Goal: Information Seeking & Learning: Compare options

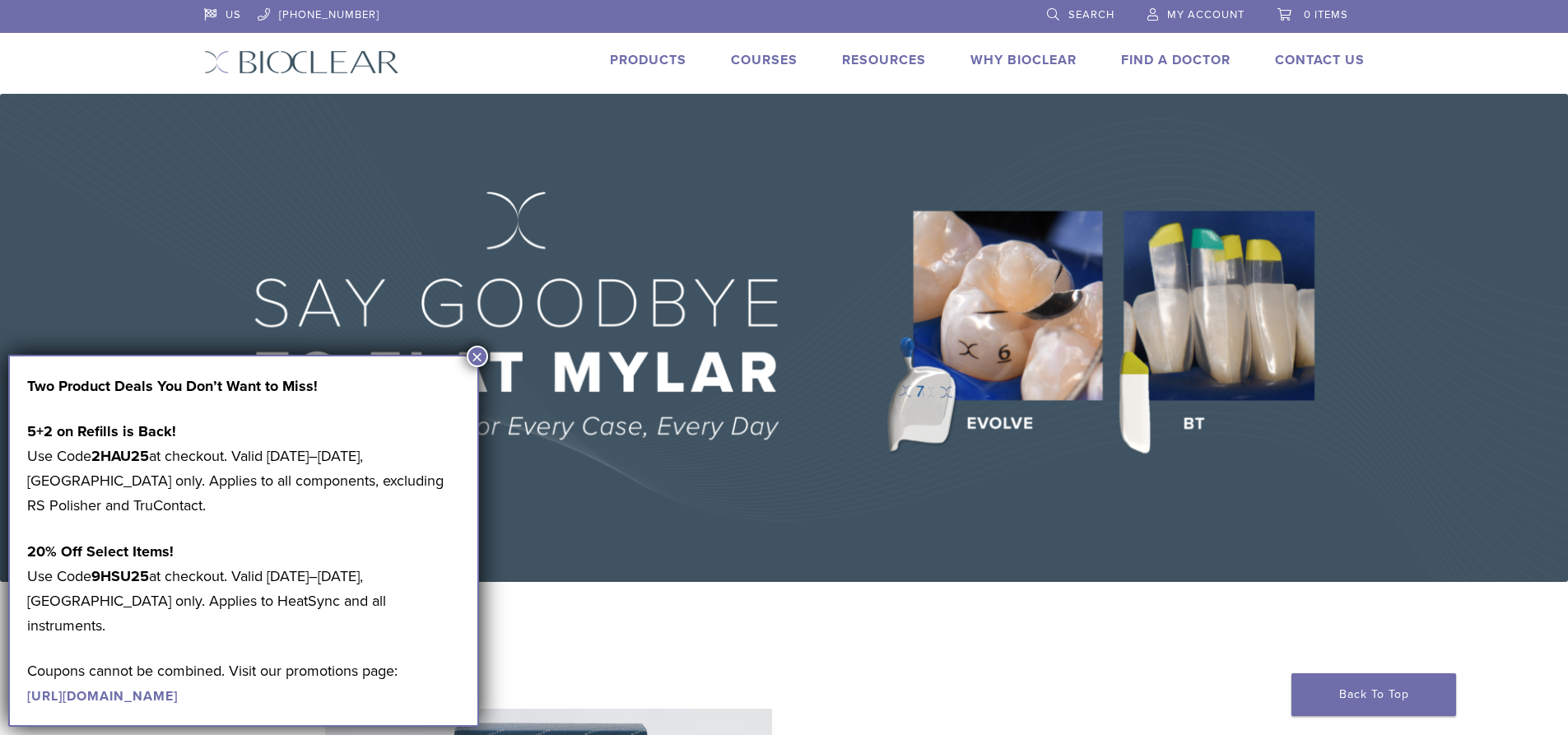
click at [663, 64] on link "Products" at bounding box center [648, 59] width 77 height 17
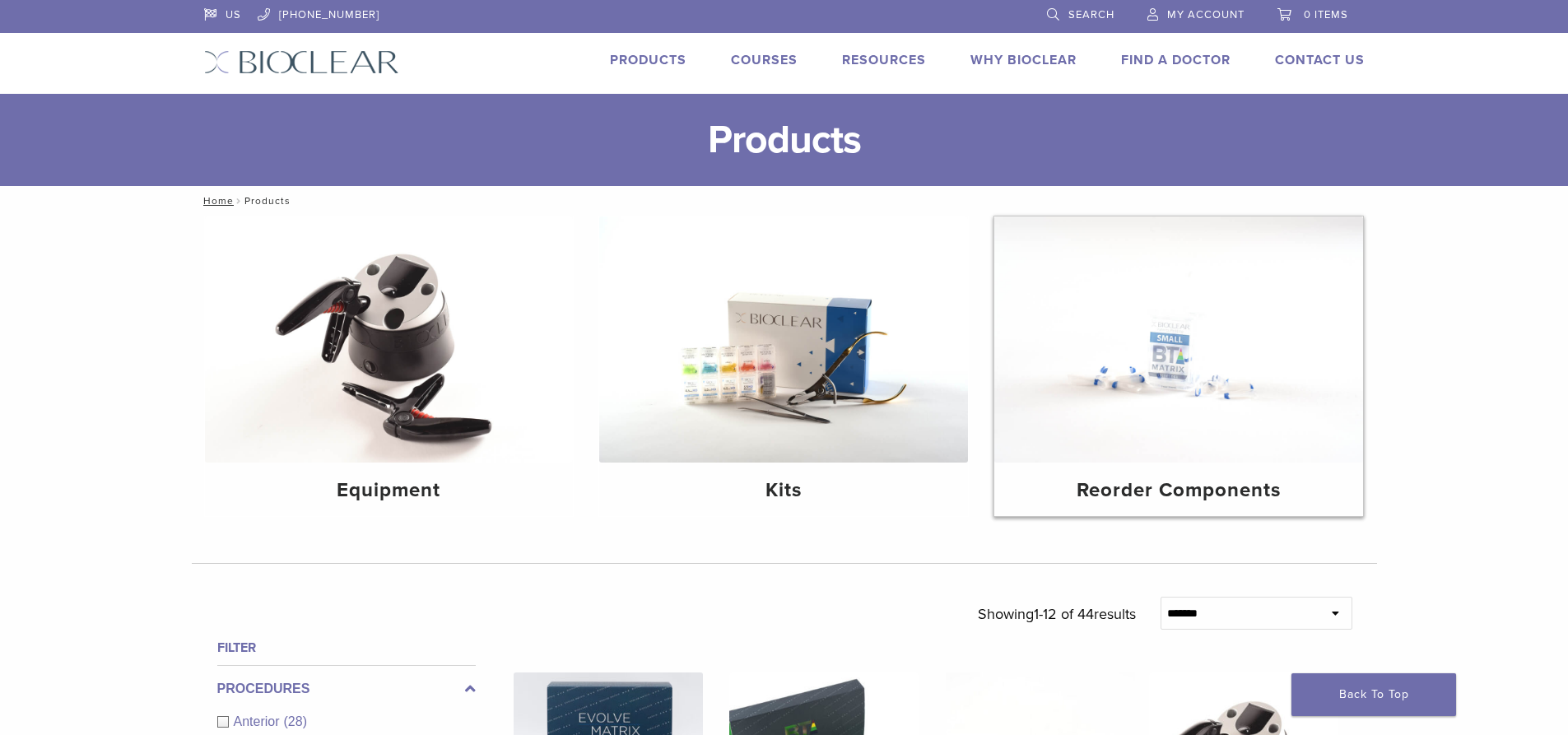
click at [1096, 349] on img at bounding box center [1178, 340] width 369 height 246
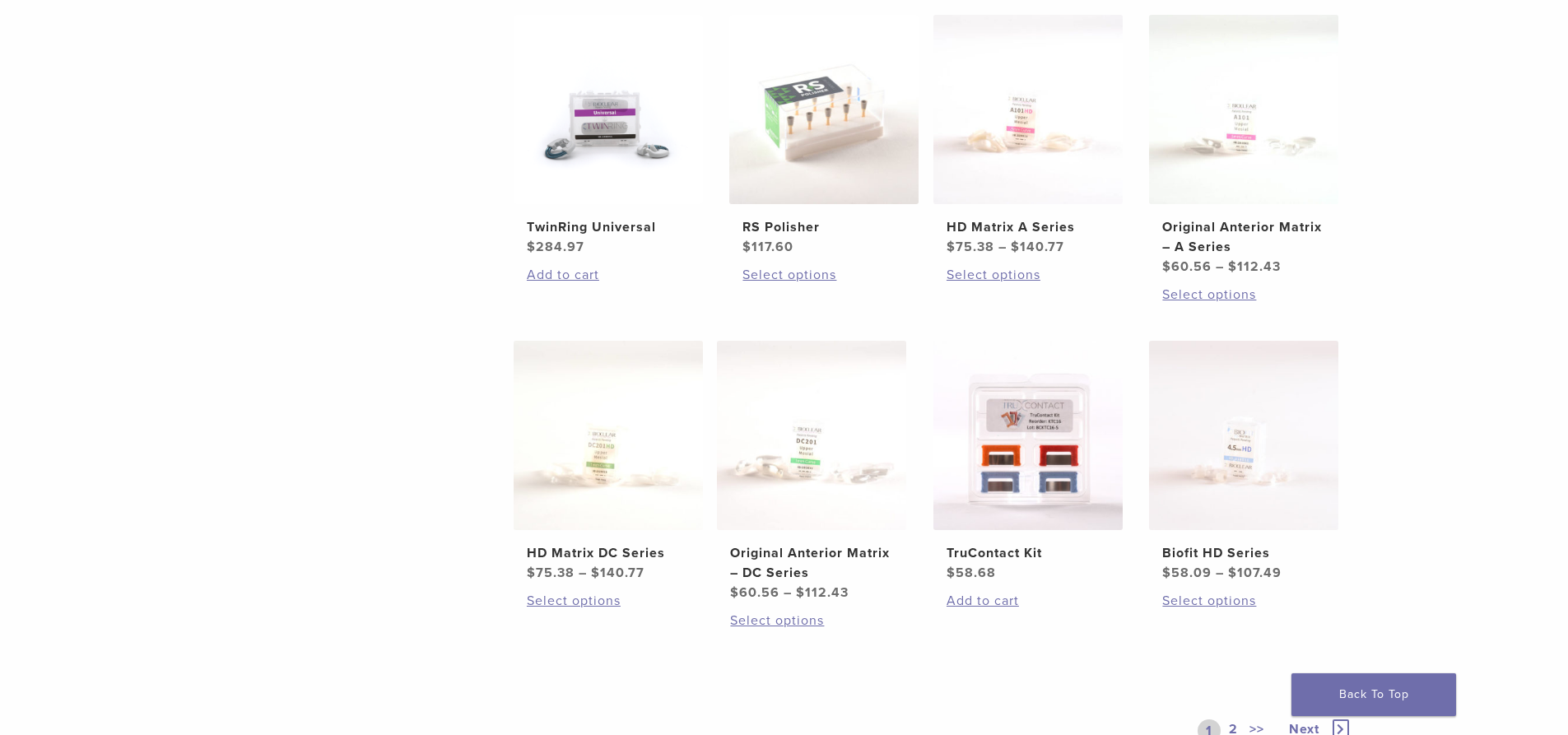
scroll to position [741, 0]
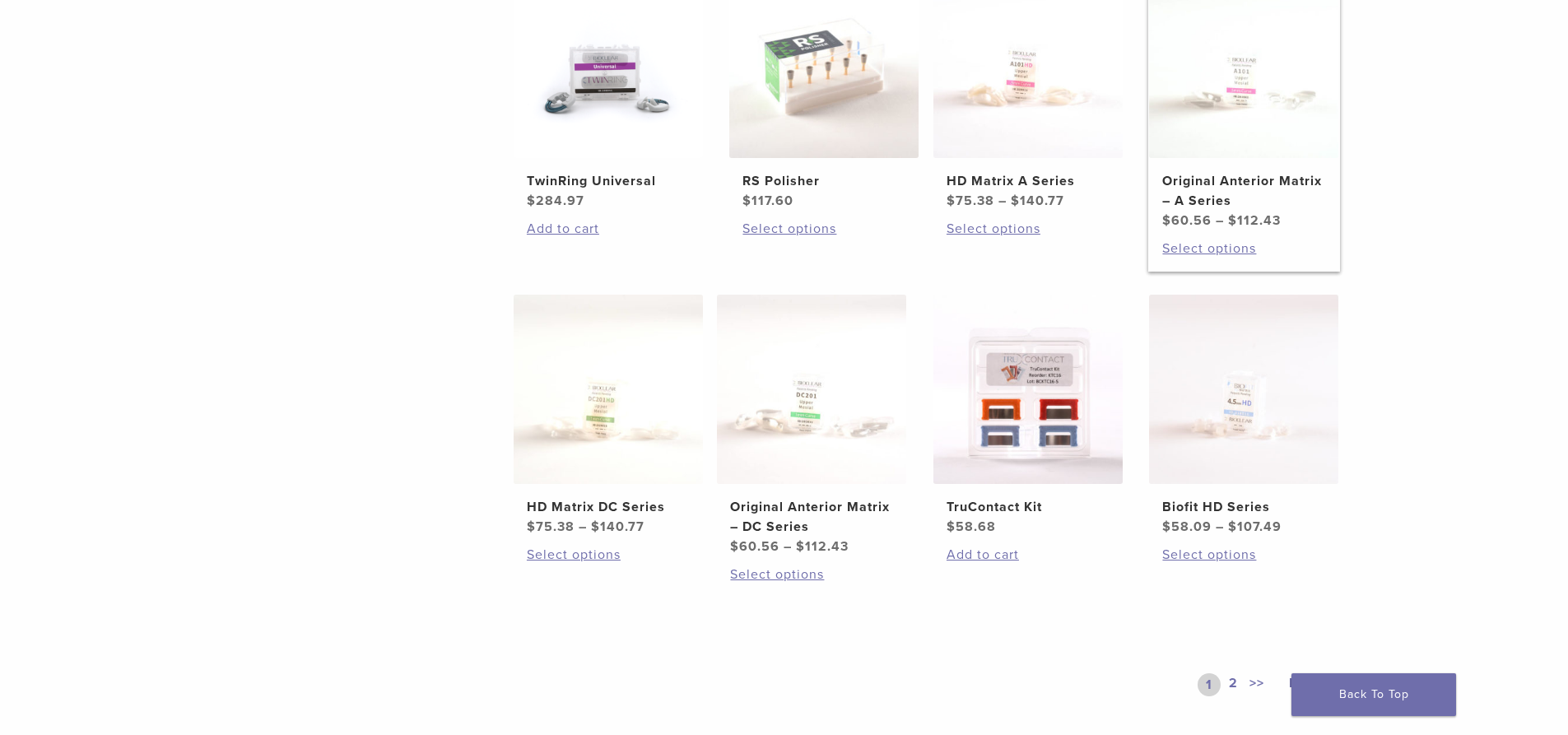
click at [1261, 145] on img at bounding box center [1243, 63] width 190 height 190
click at [528, 347] on img at bounding box center [608, 389] width 190 height 190
click at [585, 406] on img at bounding box center [608, 389] width 190 height 190
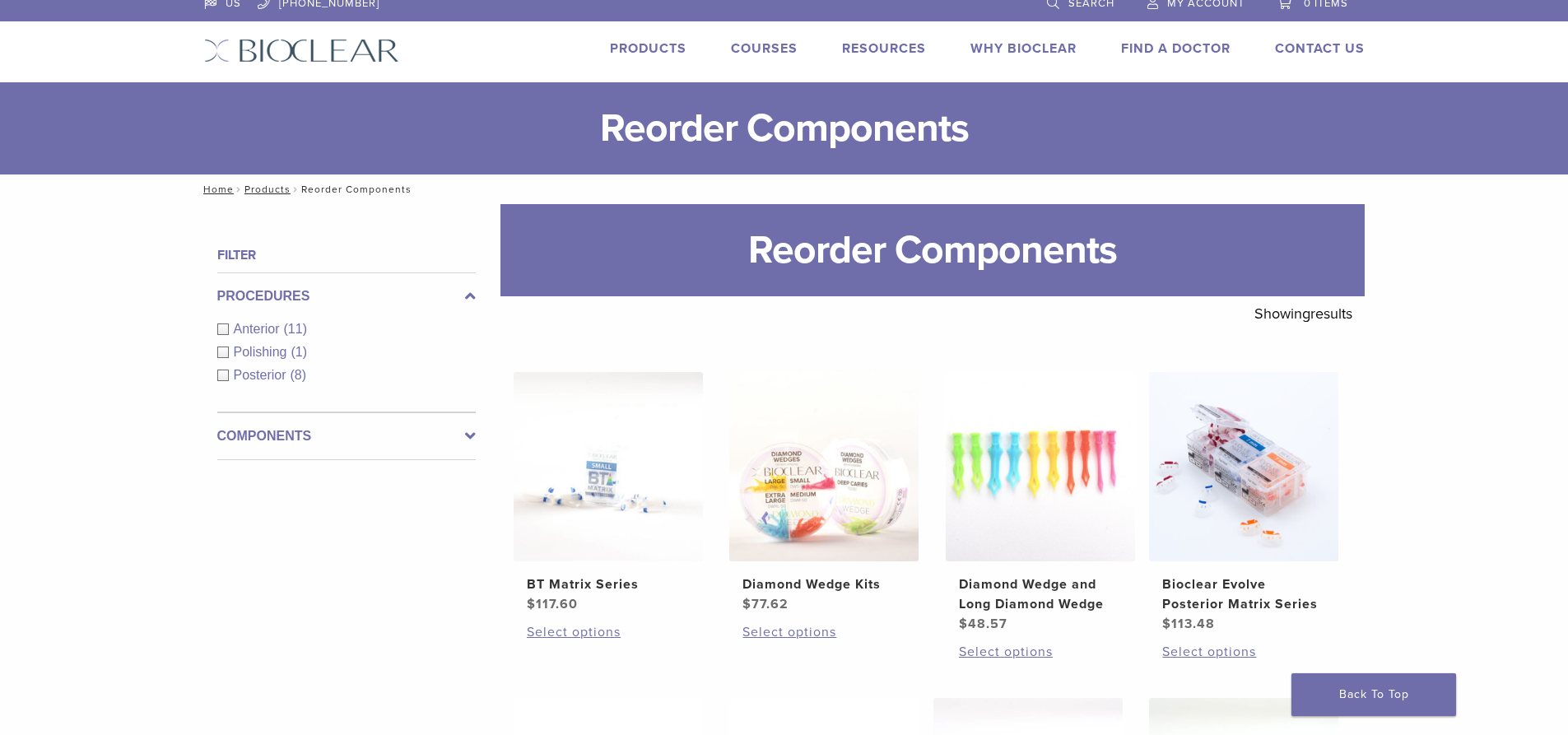
scroll to position [0, 0]
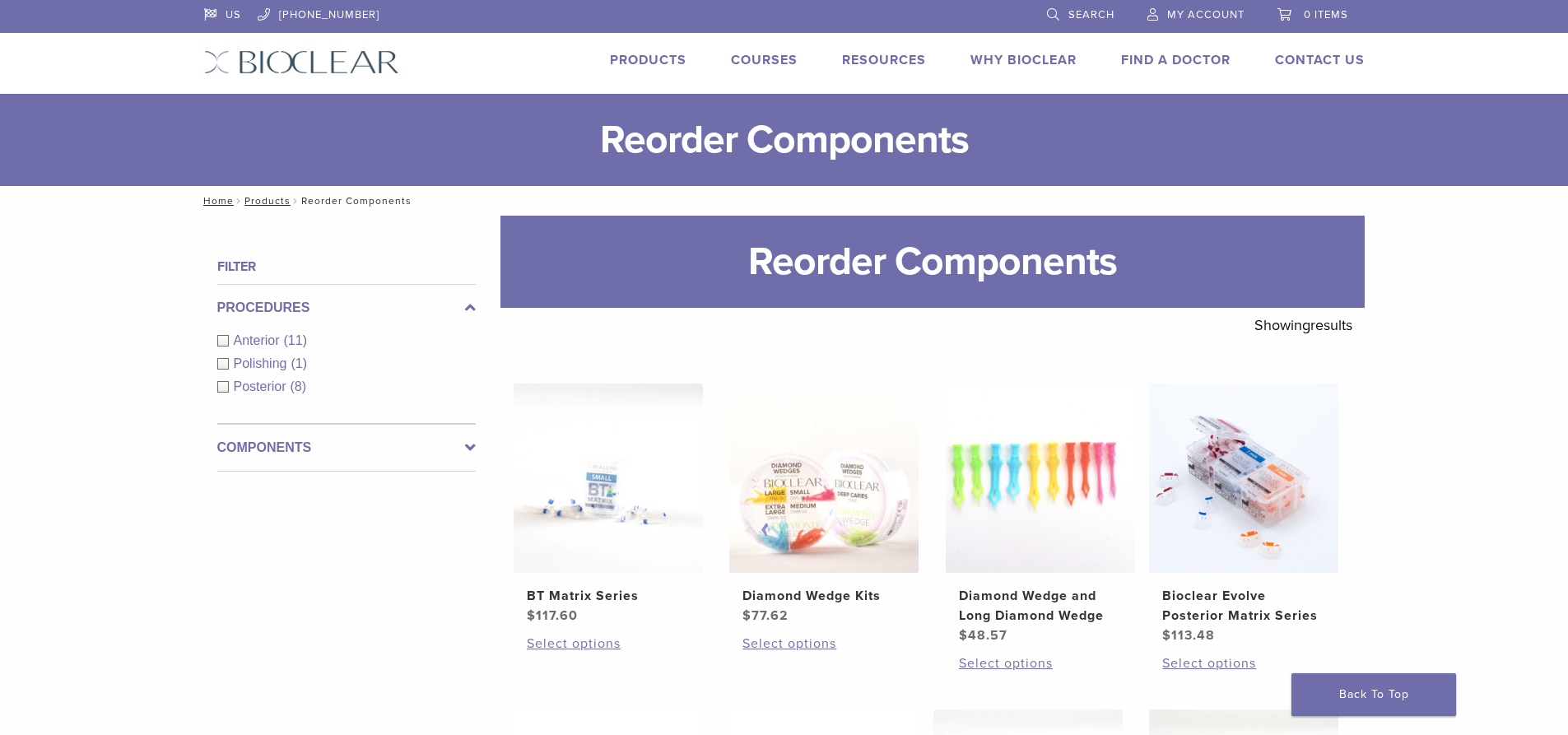
click at [221, 336] on div "Anterior (11)" at bounding box center [347, 341] width 259 height 20
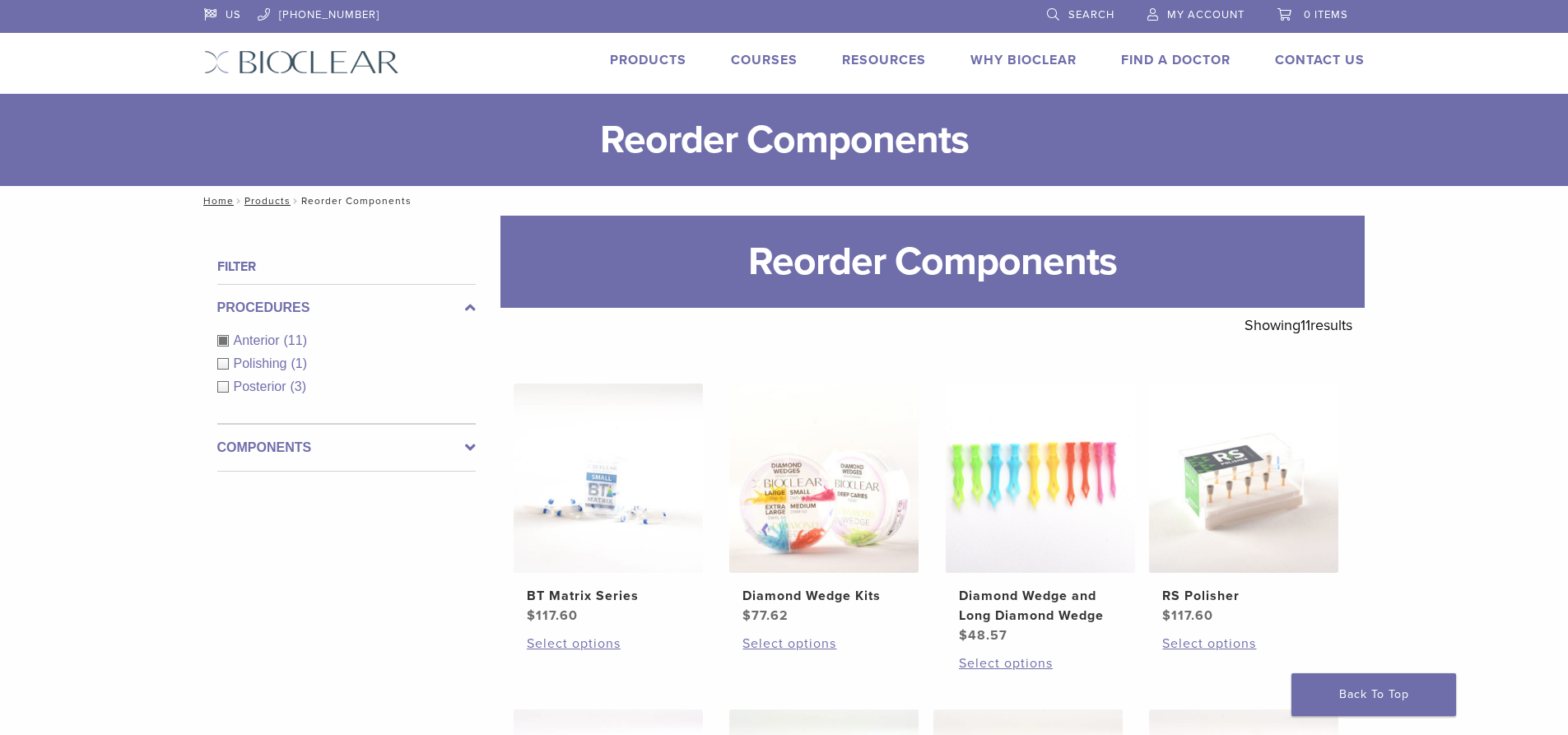
drag, startPoint x: 626, startPoint y: 75, endPoint x: 631, endPoint y: 66, distance: 10.3
click at [626, 75] on div "US 1.855.712.5327 Search My Account 0 items Cart No products in the cart. Back …" at bounding box center [784, 46] width 1185 height 94
click at [631, 57] on link "Products" at bounding box center [648, 59] width 77 height 17
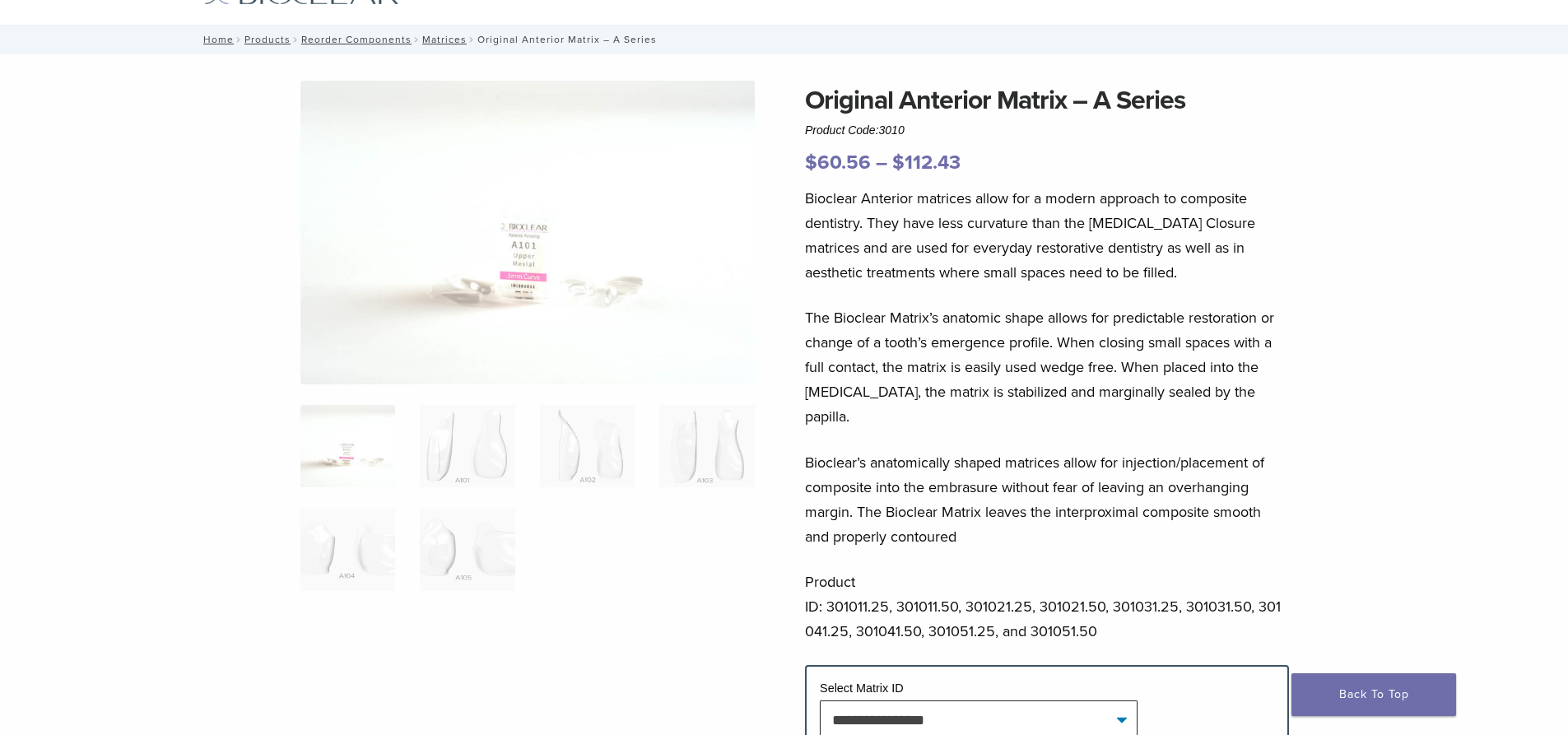
scroll to position [164, 0]
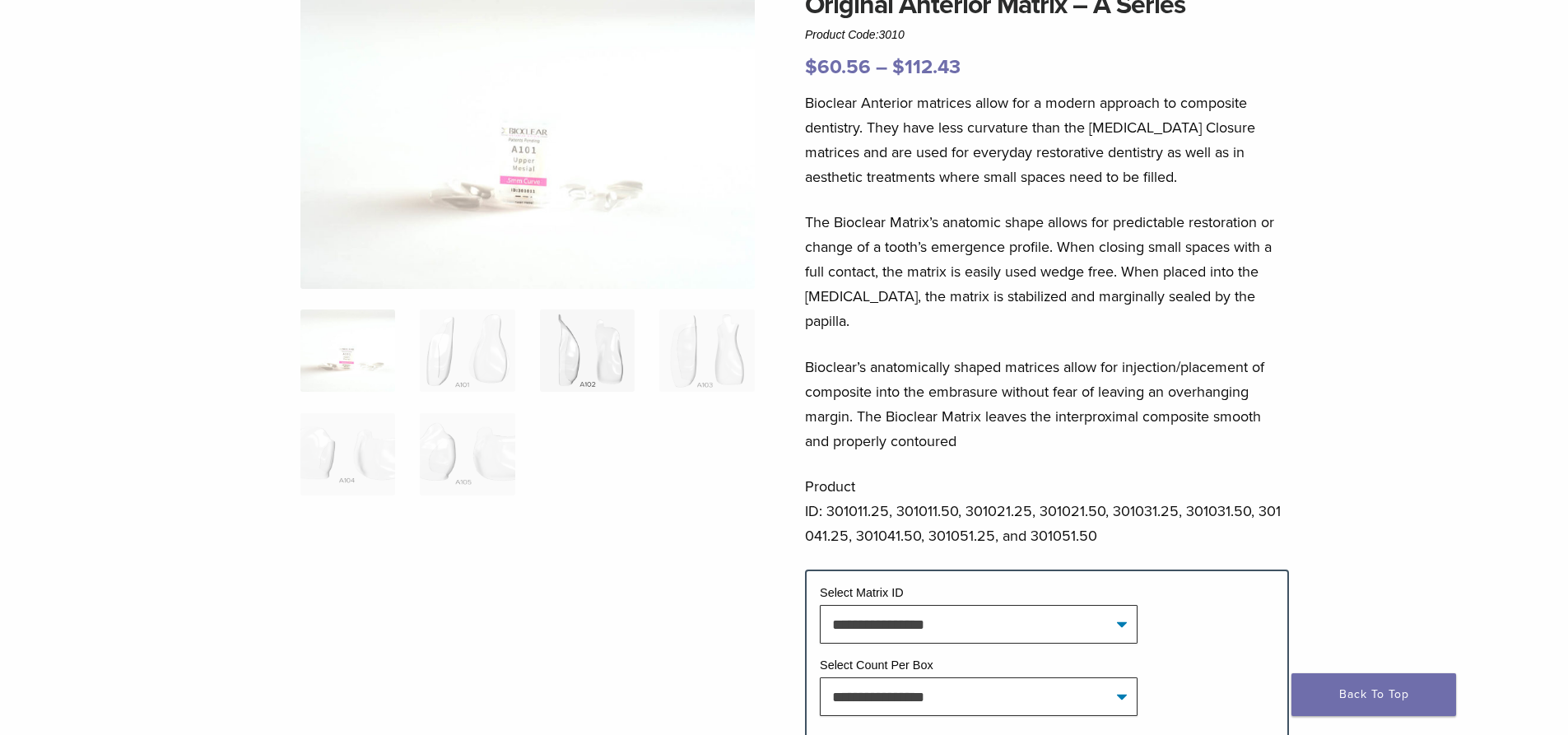
click at [583, 357] on img at bounding box center [587, 350] width 94 height 82
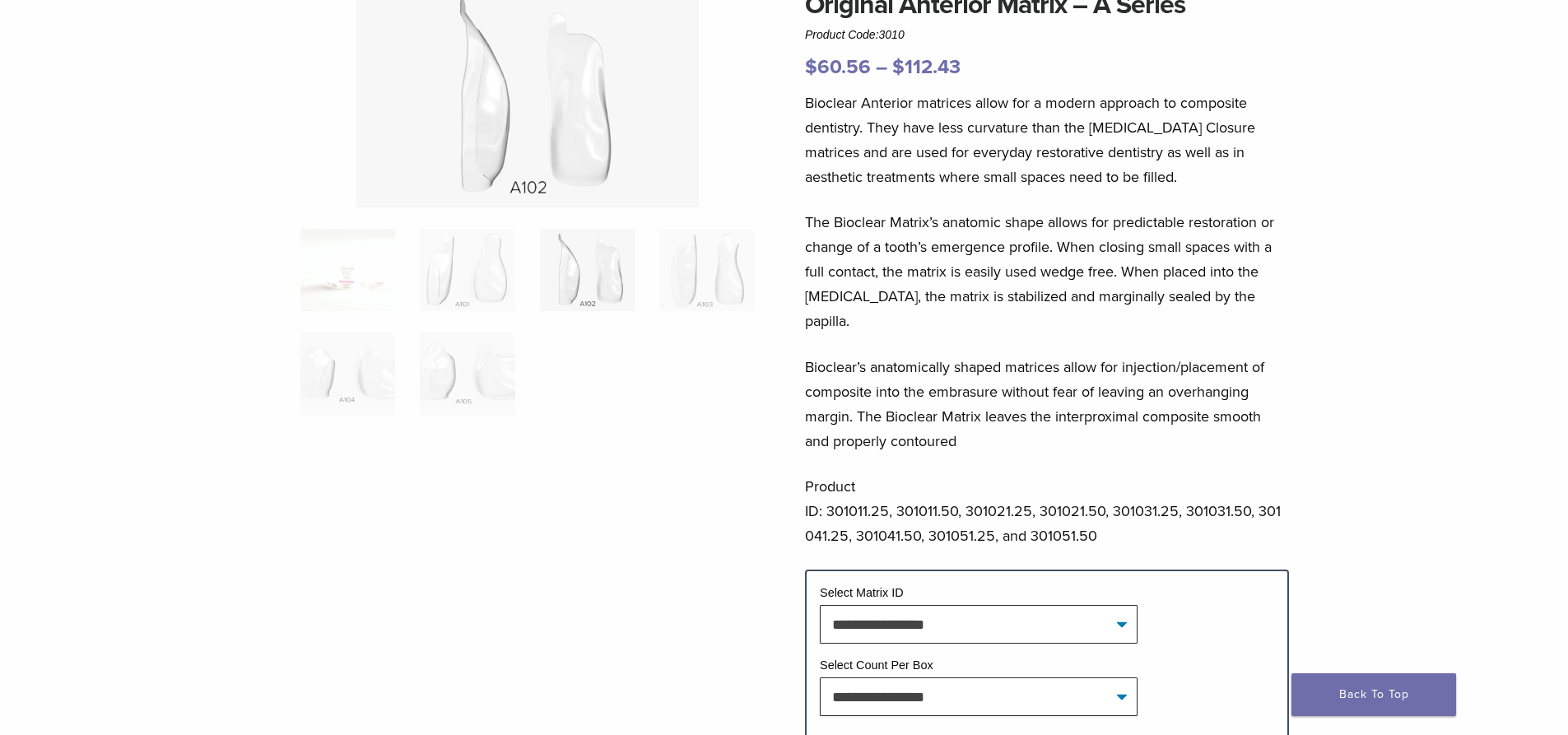
scroll to position [82, 0]
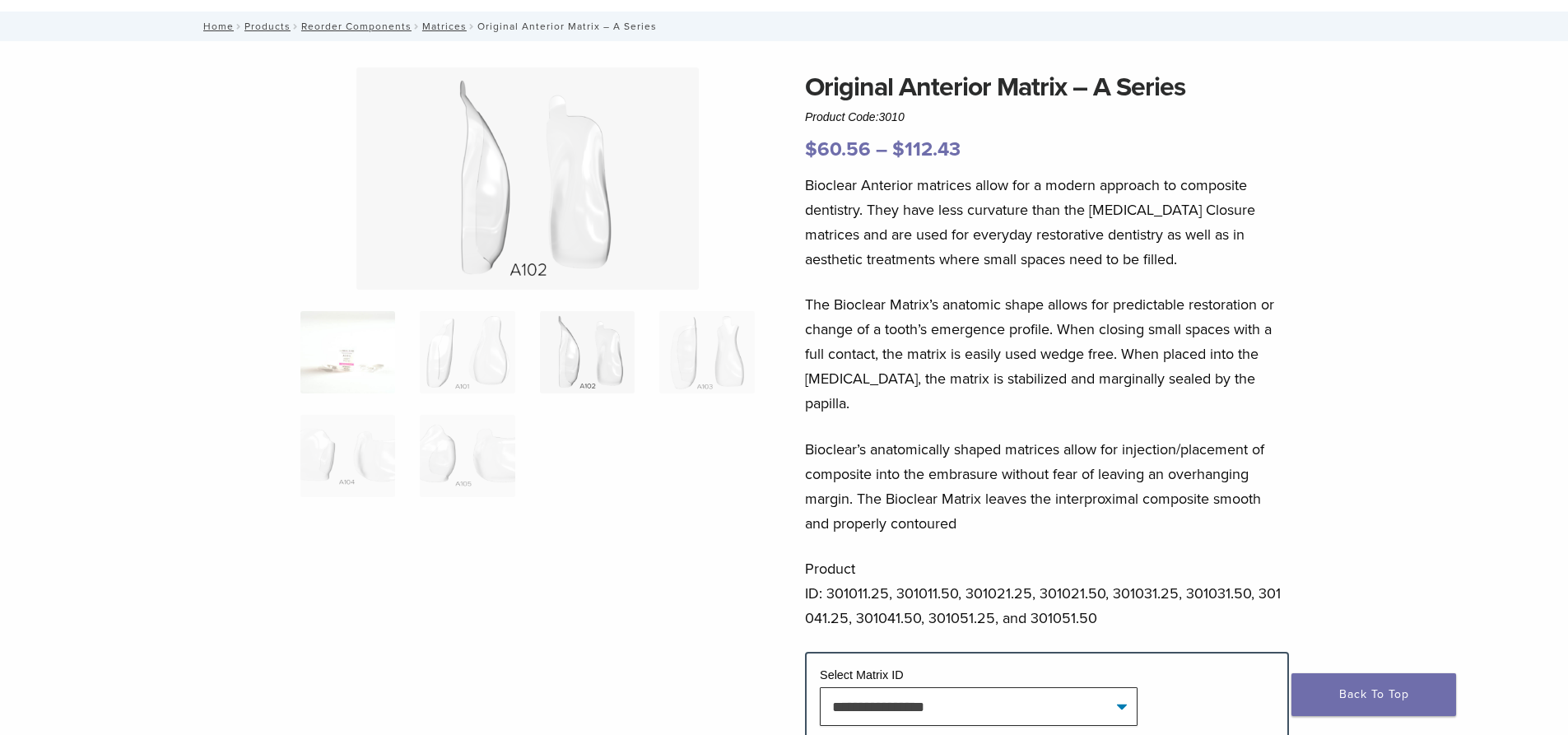
click at [368, 362] on img at bounding box center [348, 352] width 94 height 82
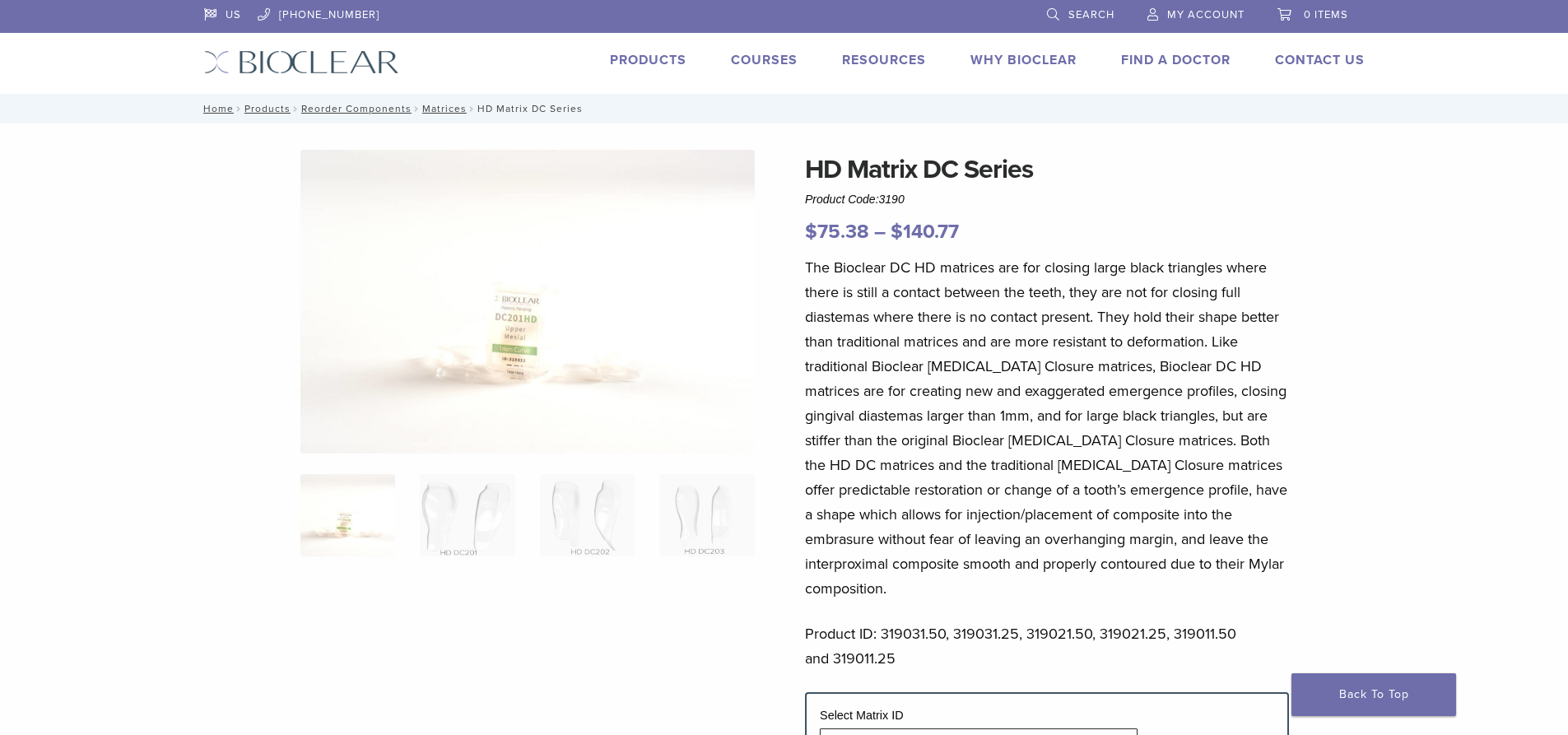
click at [476, 333] on img at bounding box center [528, 302] width 454 height 304
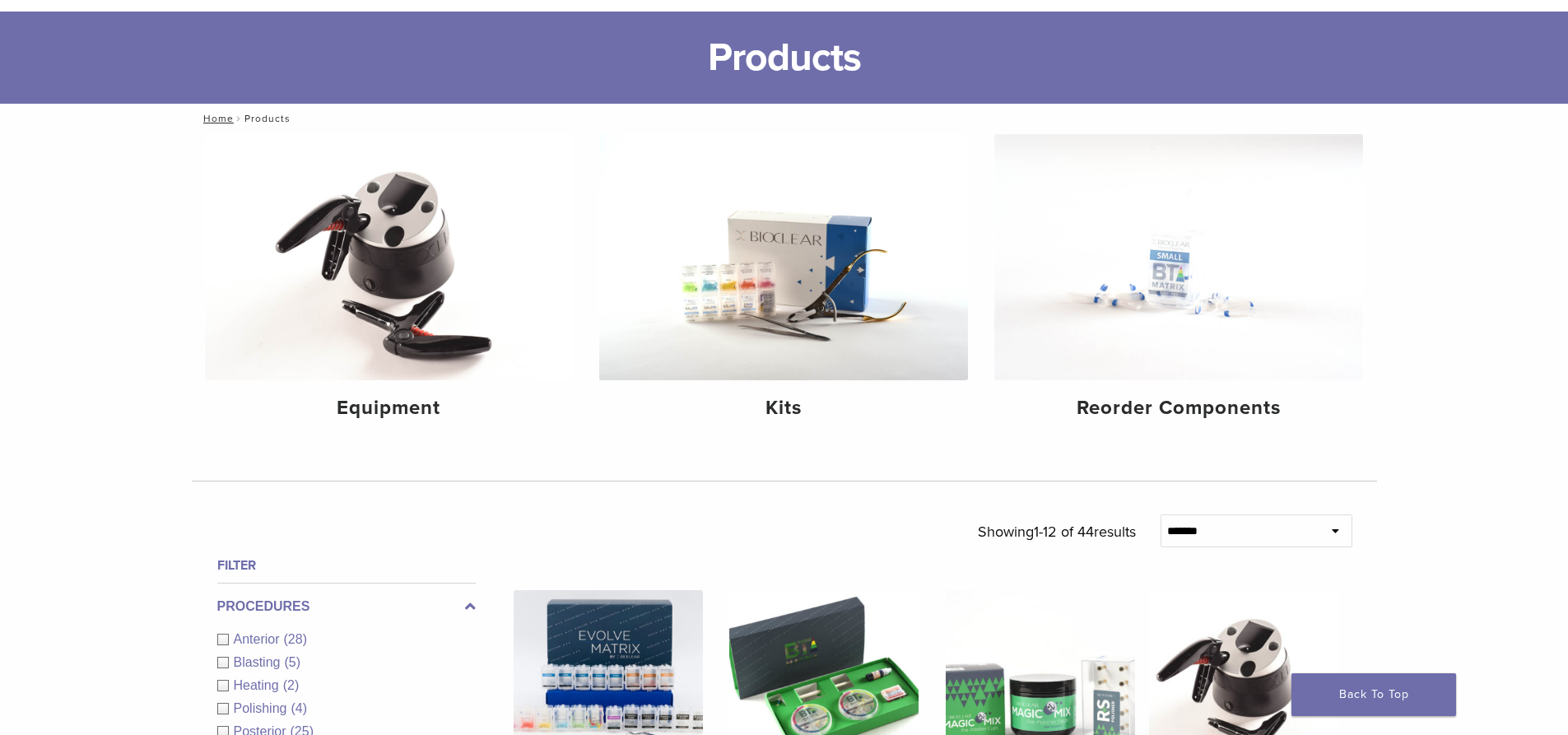
scroll to position [247, 0]
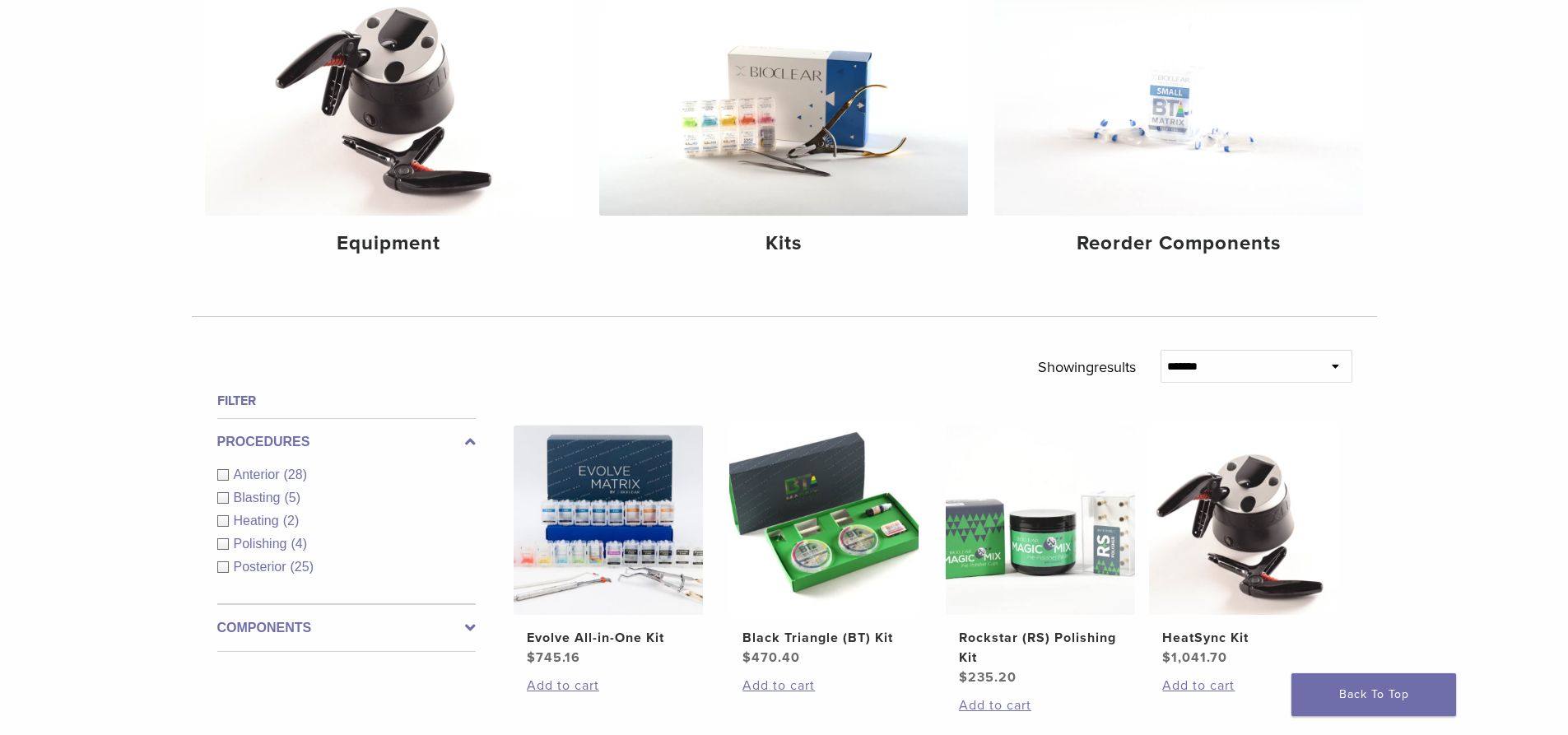
click at [228, 471] on div "Anterior (28)" at bounding box center [347, 475] width 259 height 20
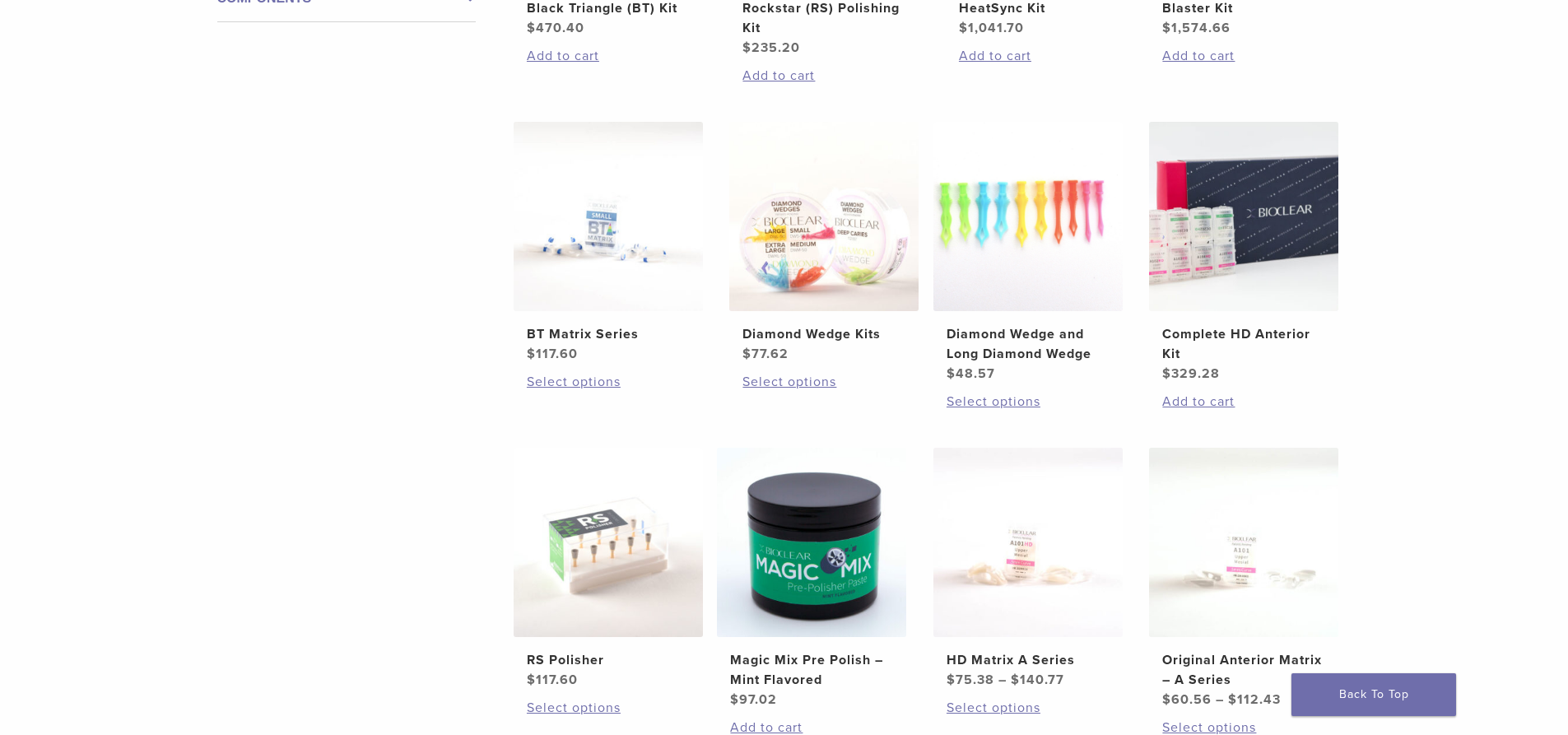
scroll to position [905, 0]
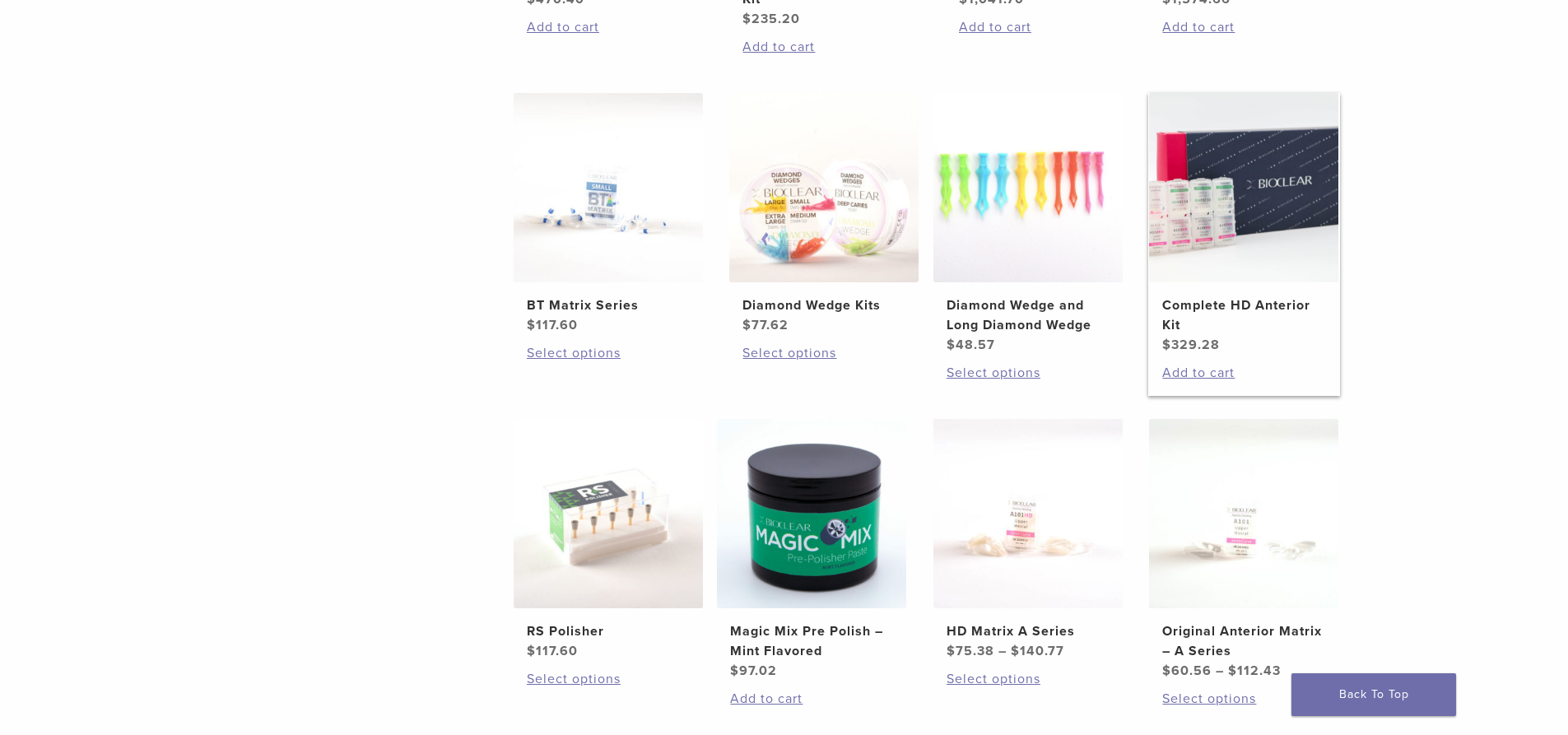
click at [1293, 219] on img at bounding box center [1243, 187] width 190 height 190
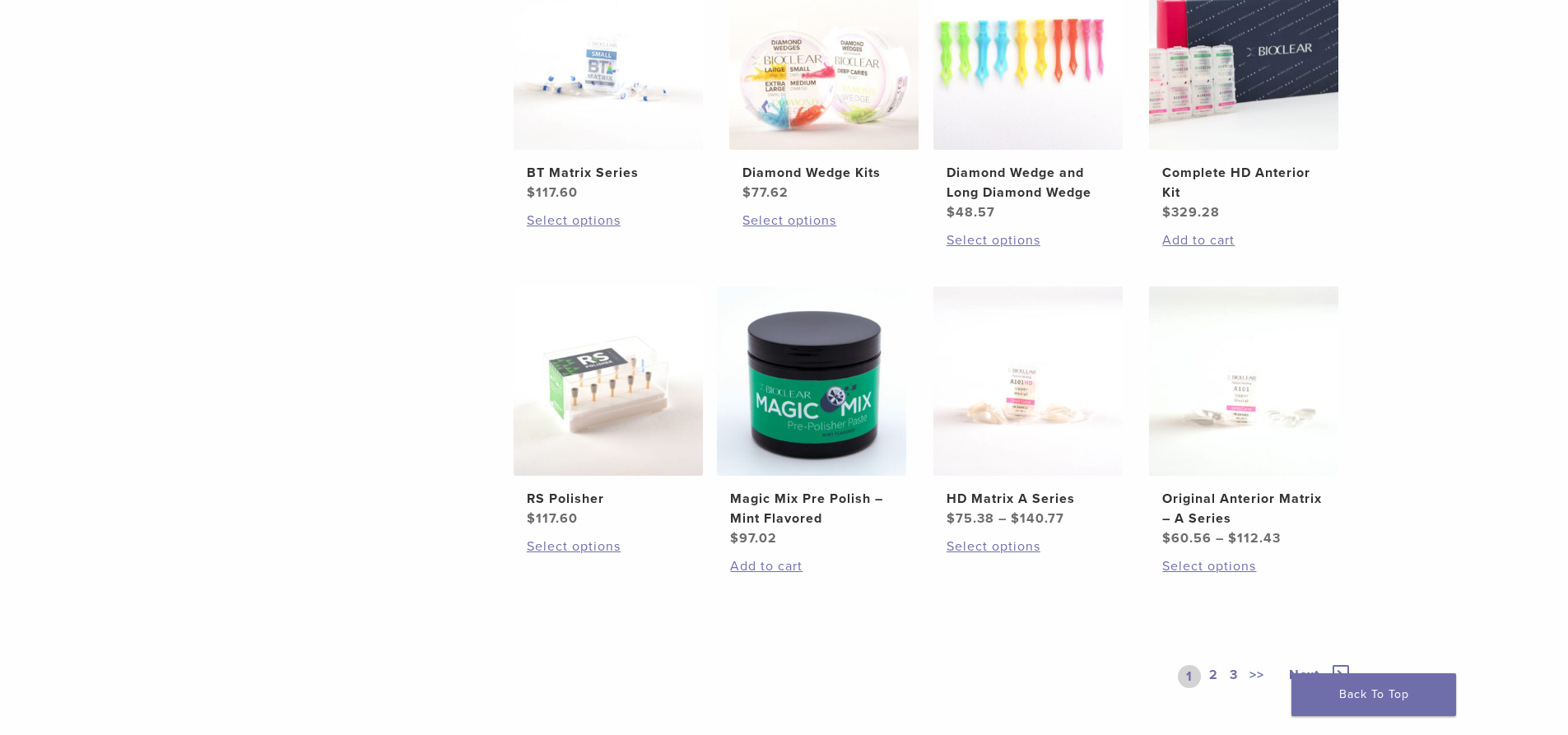
scroll to position [1071, 0]
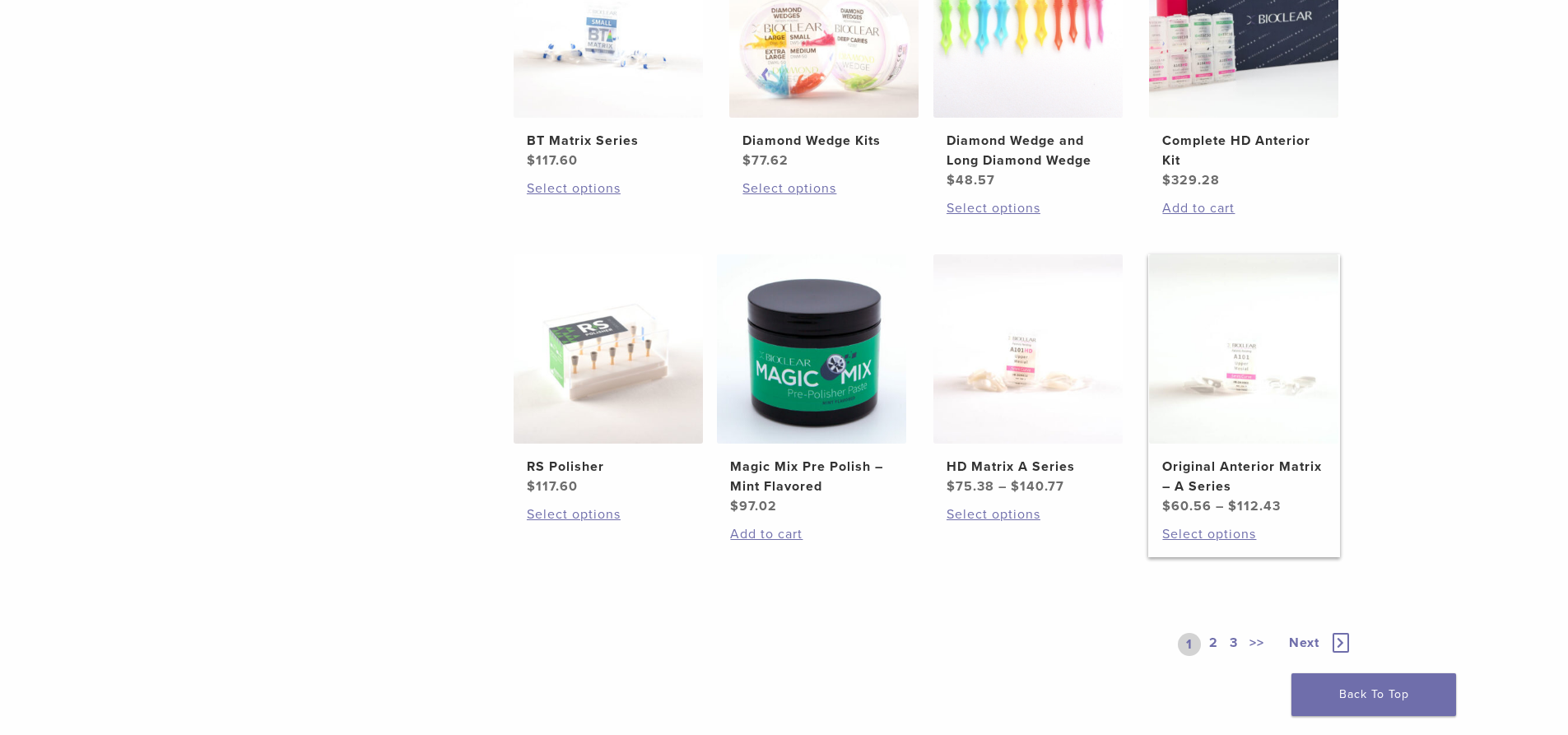
click at [1247, 340] on img at bounding box center [1243, 349] width 190 height 190
click at [1005, 365] on img at bounding box center [1027, 349] width 190 height 190
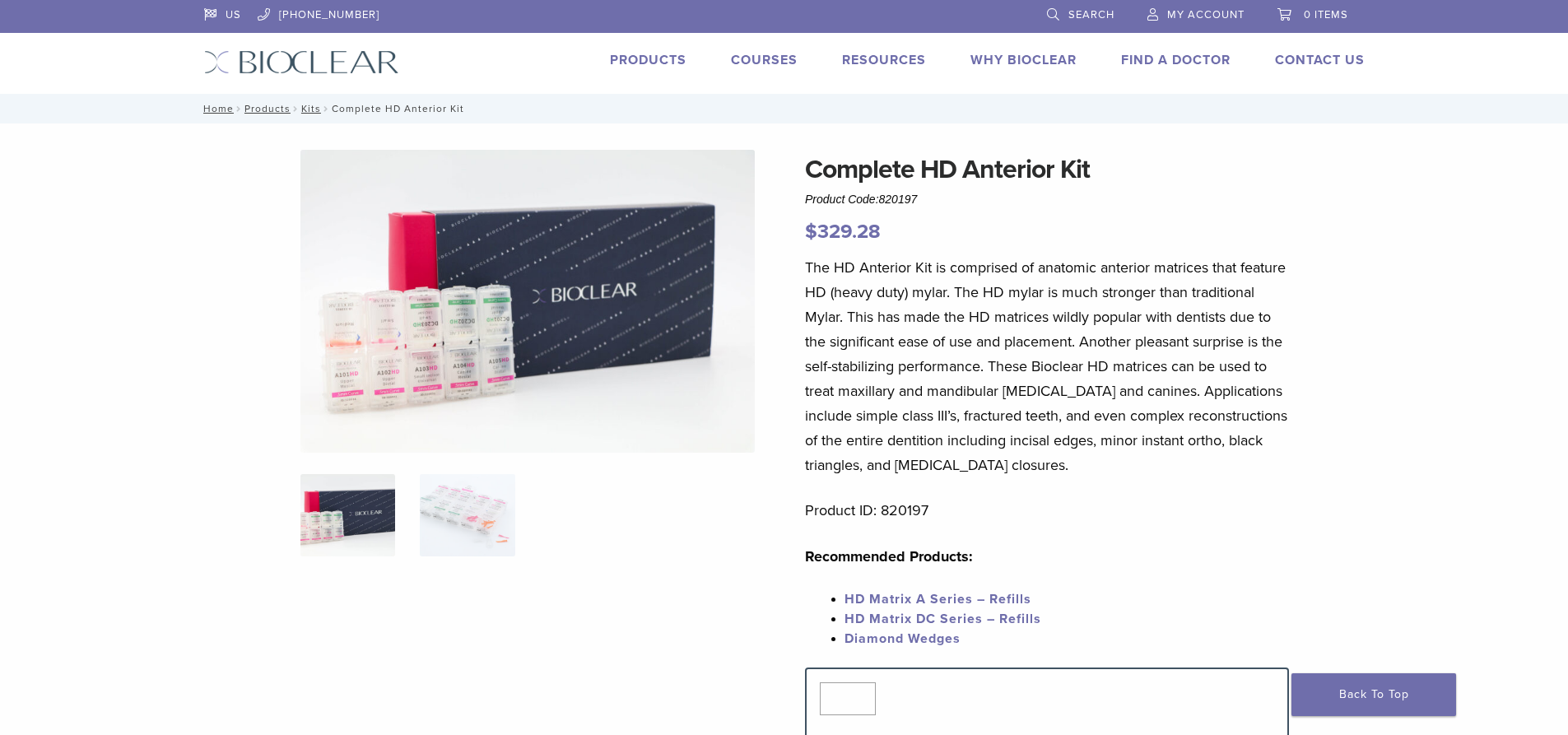
click at [474, 341] on img at bounding box center [528, 301] width 454 height 303
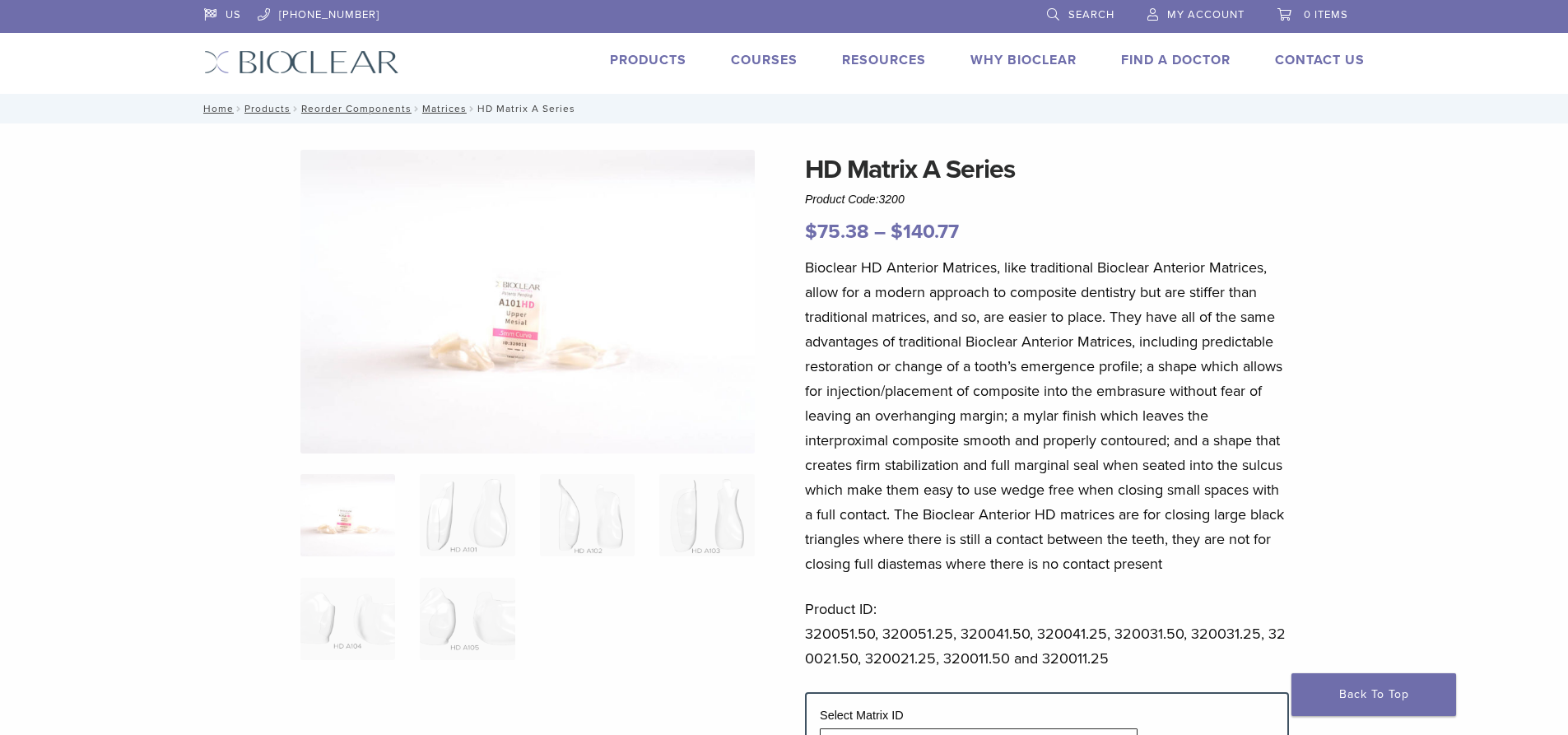
click at [516, 308] on img at bounding box center [528, 302] width 454 height 304
click at [531, 325] on img at bounding box center [528, 302] width 454 height 304
click at [593, 536] on img at bounding box center [587, 516] width 94 height 82
